Goal: Task Accomplishment & Management: Manage account settings

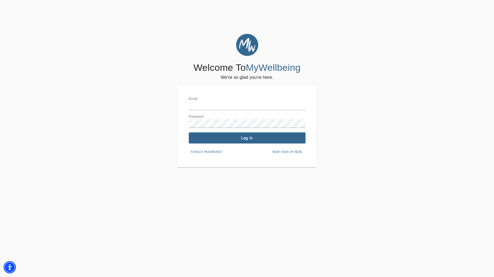
type input "[PERSON_NAME][EMAIL_ADDRESS][DOMAIN_NAME]"
click at [288, 132] on div "Email [PERSON_NAME][EMAIL_ADDRESS][DOMAIN_NAME] Password Log In Forgot password…" at bounding box center [247, 126] width 117 height 59
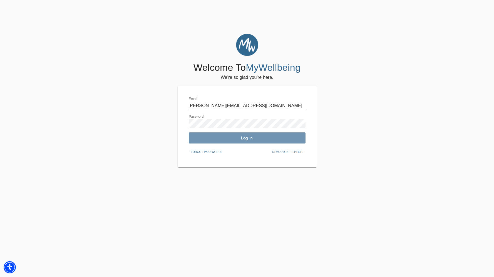
click at [286, 136] on span "Log In" at bounding box center [247, 138] width 112 height 5
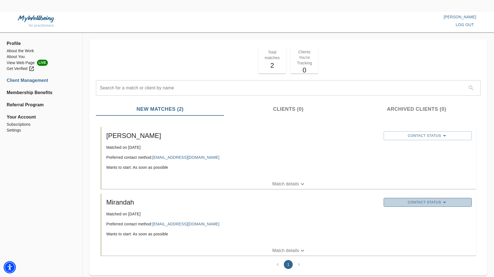
click at [411, 200] on span "Contact Status" at bounding box center [427, 202] width 83 height 7
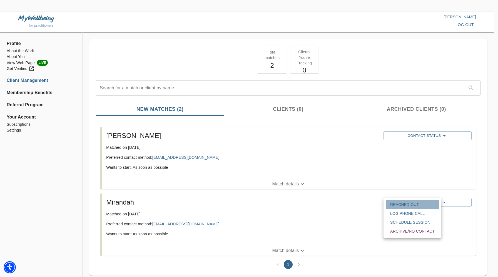
click at [410, 203] on span "Reached Out" at bounding box center [412, 205] width 44 height 6
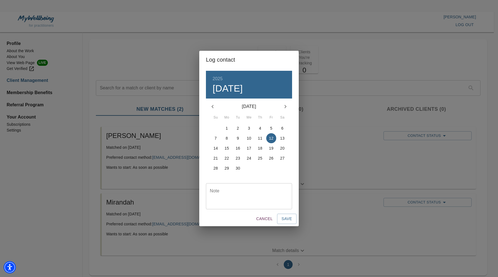
click at [260, 136] on p "11" at bounding box center [260, 139] width 4 height 6
click at [249, 140] on p "10" at bounding box center [249, 139] width 4 height 6
click at [243, 183] on div "31 1 2 3 4 5 6 7 8 9 10 11 12 13 14 15 16 17 18 19 20 21 22 23 24 25 26 27 28 2…" at bounding box center [249, 153] width 86 height 60
click at [241, 194] on textarea at bounding box center [249, 197] width 78 height 16
type textarea "no reply"
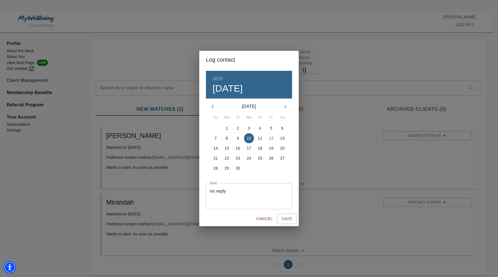
click at [288, 225] on div "Cancel Save" at bounding box center [248, 219] width 99 height 15
click at [290, 220] on span "Save" at bounding box center [287, 219] width 11 height 7
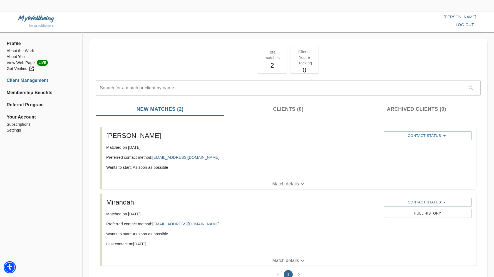
click at [124, 202] on h5 "Mirandah" at bounding box center [242, 202] width 273 height 9
copy h5 "Mirandah"
drag, startPoint x: 217, startPoint y: 223, endPoint x: 153, endPoint y: 226, distance: 63.7
click at [153, 226] on p "Preferred contact method: [EMAIL_ADDRESS][DOMAIN_NAME]" at bounding box center [242, 224] width 273 height 6
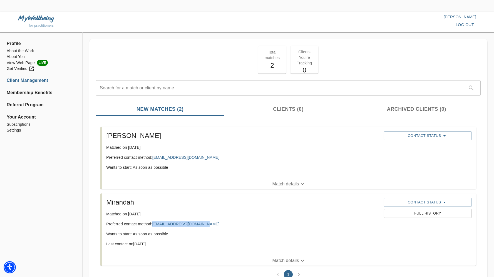
copy link "[EMAIL_ADDRESS][DOMAIN_NAME]"
click at [282, 258] on p "Match details" at bounding box center [285, 261] width 27 height 7
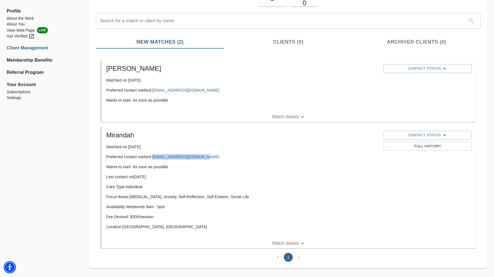
scroll to position [70, 0]
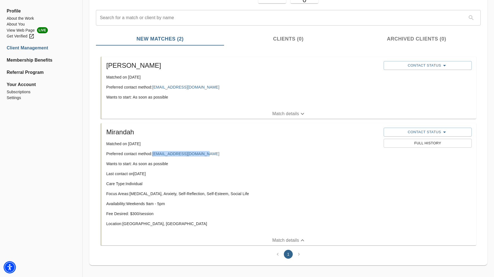
click at [318, 116] on span "Match details" at bounding box center [289, 114] width 374 height 7
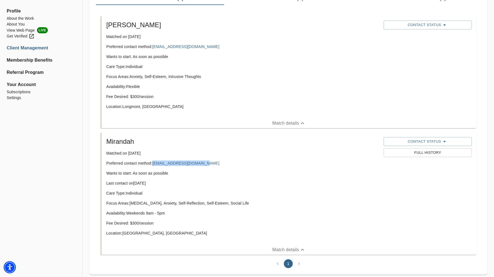
scroll to position [107, 0]
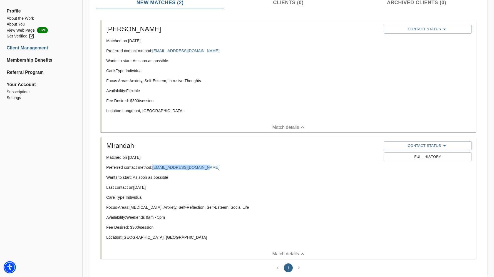
click at [102, 123] on button "Match details" at bounding box center [289, 128] width 374 height 10
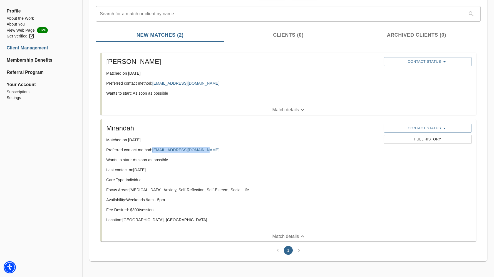
scroll to position [74, 0]
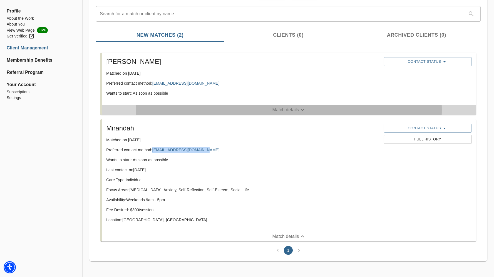
click at [314, 111] on span "Match details" at bounding box center [289, 110] width 374 height 7
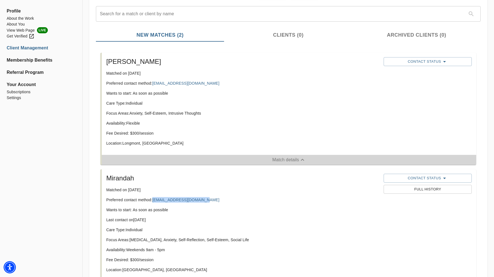
scroll to position [107, 0]
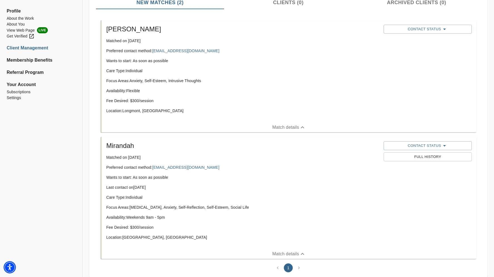
click at [123, 29] on h5 "[PERSON_NAME]" at bounding box center [242, 29] width 273 height 9
copy h5 "[PERSON_NAME]"
drag, startPoint x: 213, startPoint y: 52, endPoint x: 154, endPoint y: 48, distance: 59.3
click at [154, 48] on p "Preferred contact method: [EMAIL_ADDRESS][DOMAIN_NAME]" at bounding box center [242, 51] width 273 height 6
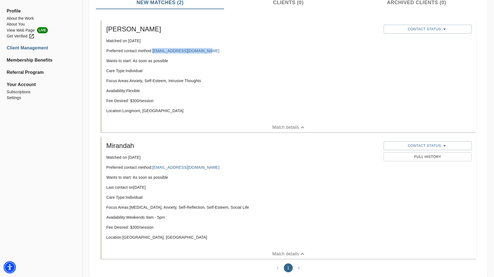
copy link "[EMAIL_ADDRESS][DOMAIN_NAME]"
